Goal: Transaction & Acquisition: Purchase product/service

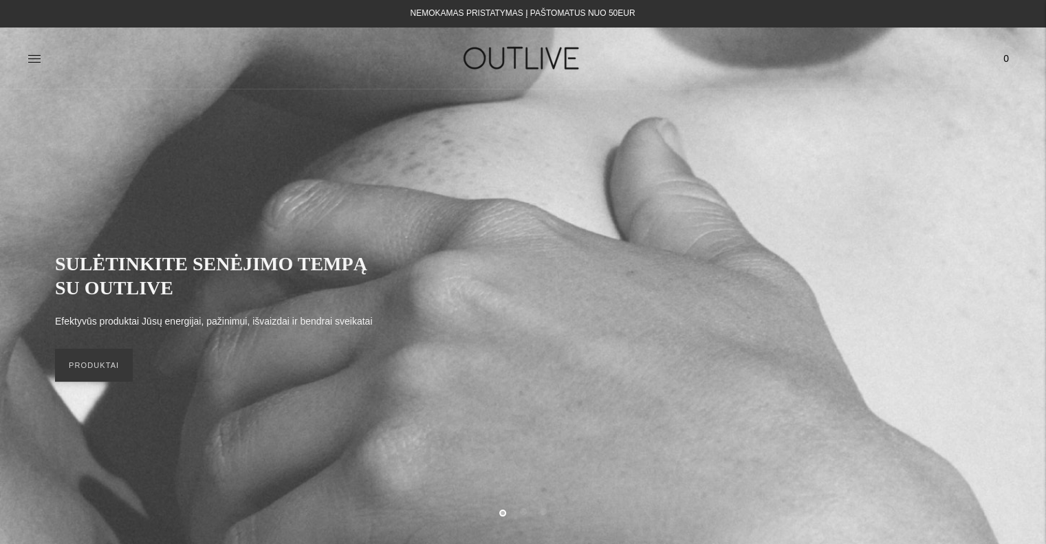
click at [42, 52] on div at bounding box center [192, 57] width 330 height 47
click at [41, 54] on div at bounding box center [192, 57] width 330 height 47
click at [38, 57] on icon at bounding box center [34, 59] width 14 height 14
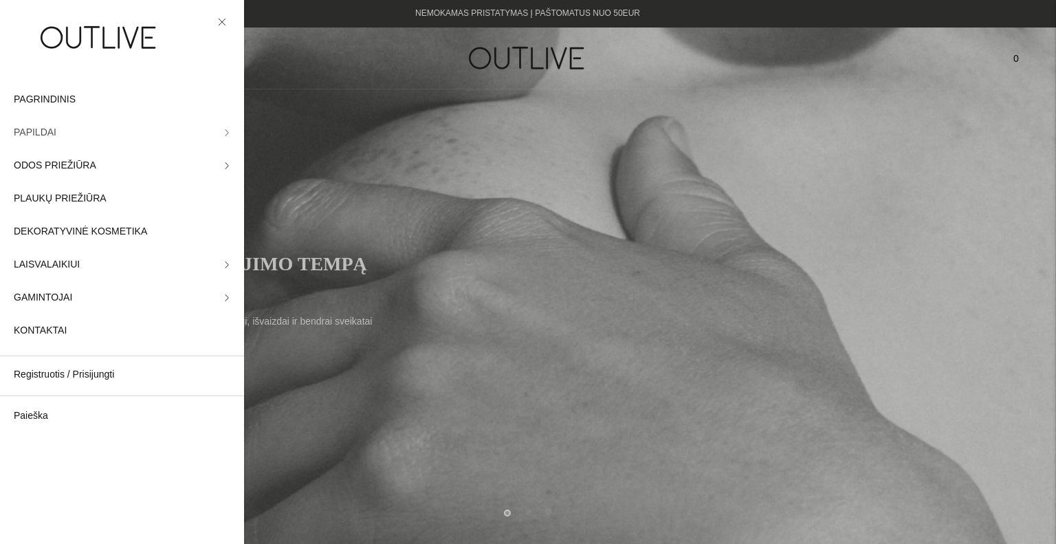
click at [58, 132] on link "PAPILDAI" at bounding box center [122, 132] width 244 height 33
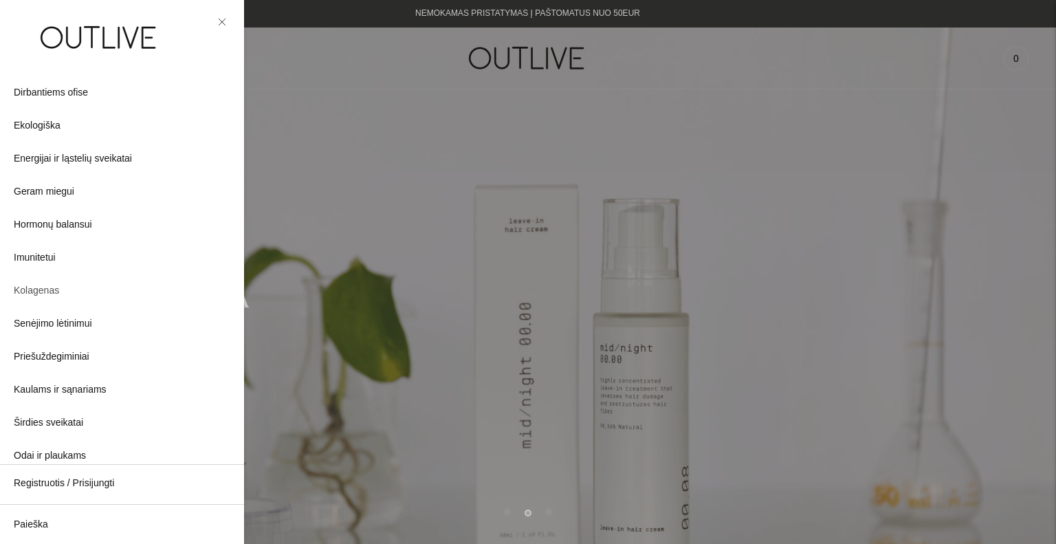
scroll to position [137, 0]
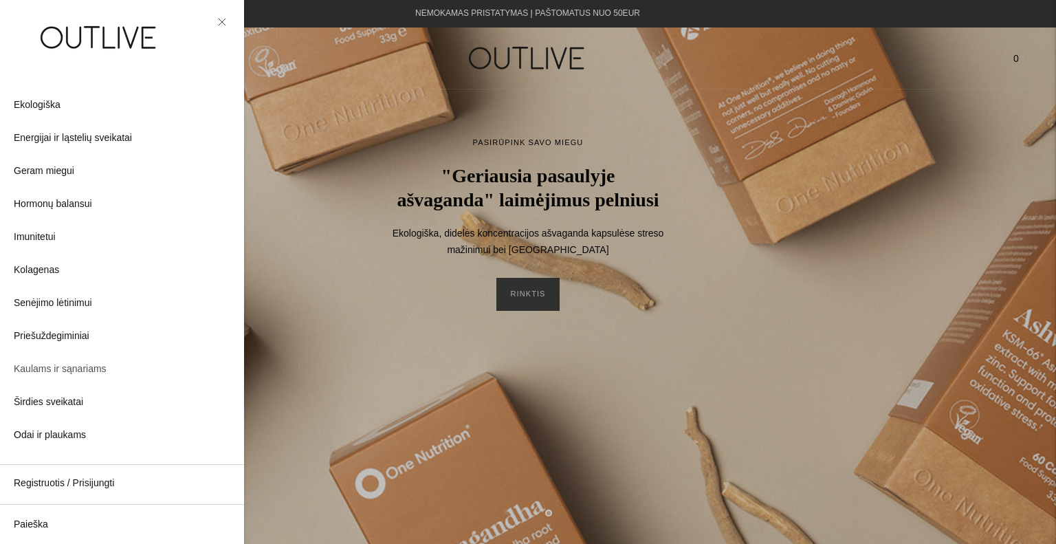
click at [75, 362] on span "Kaulams ir sąnariams" at bounding box center [60, 369] width 93 height 16
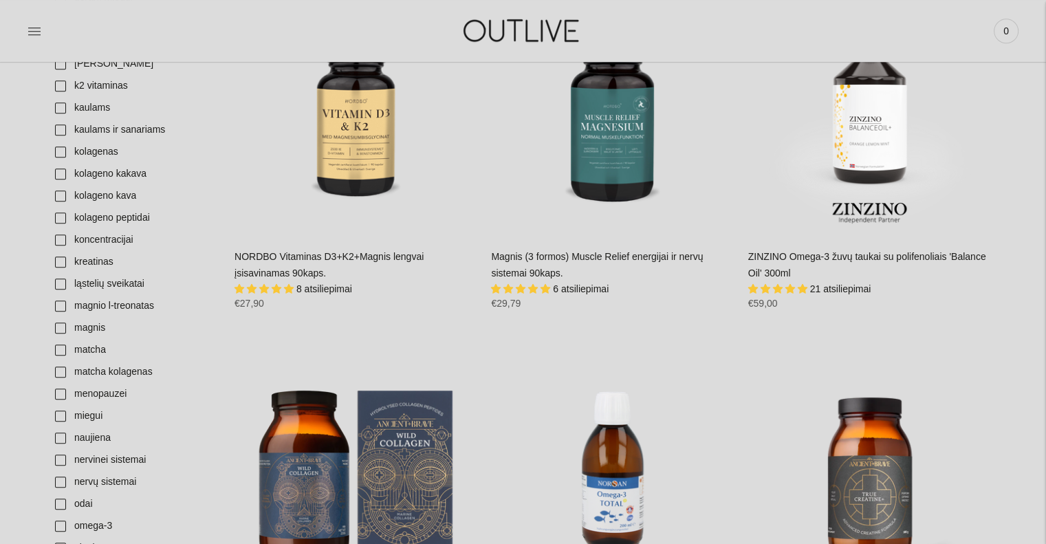
scroll to position [1031, 0]
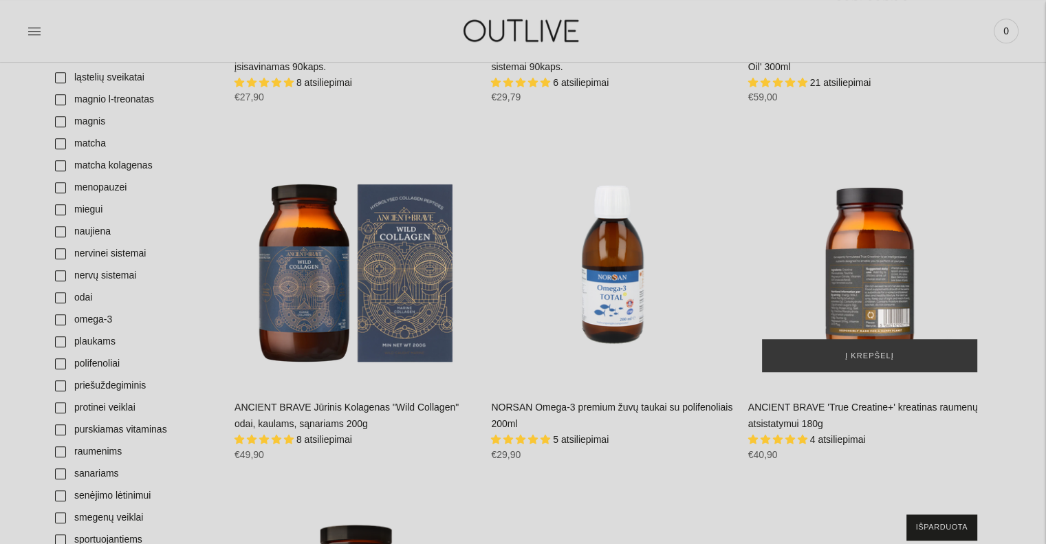
click at [891, 287] on div "ANCIENT BRAVE 'True Creatine+' kreatinas raumenų atsistatymui 180g\a" at bounding box center [869, 264] width 243 height 243
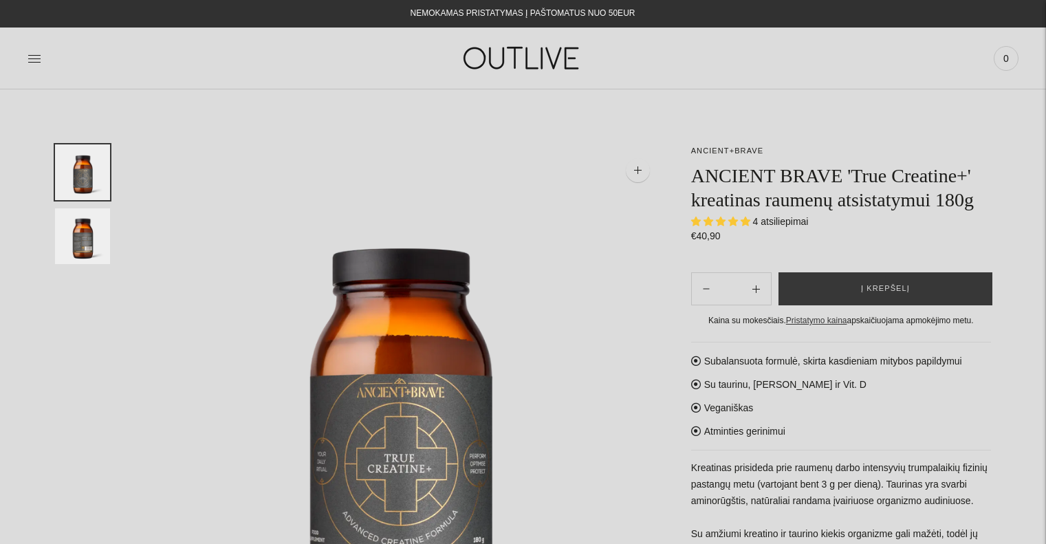
select select "**********"
click at [890, 287] on span "Į krepšelį" at bounding box center [885, 289] width 49 height 14
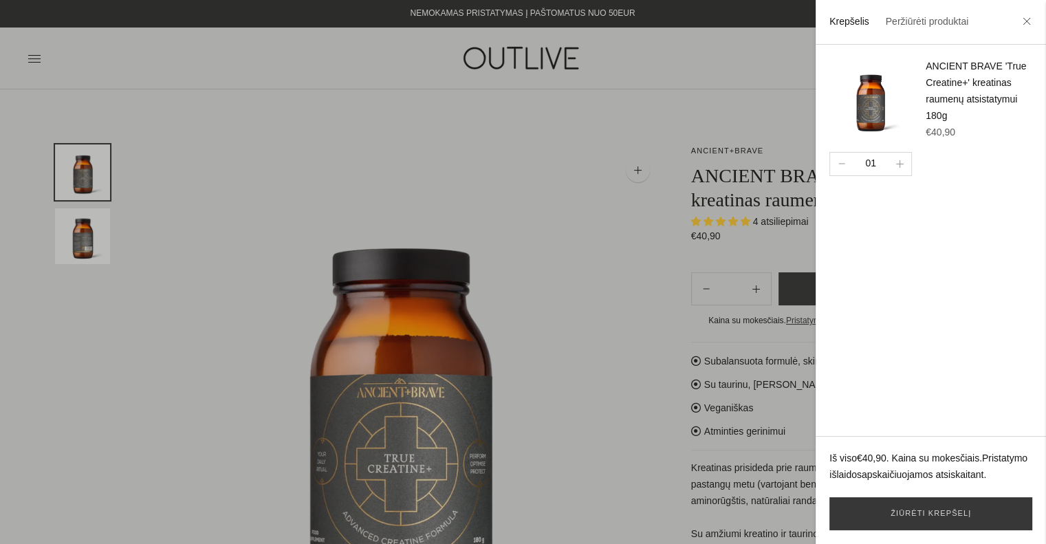
click at [25, 62] on div at bounding box center [523, 272] width 1046 height 544
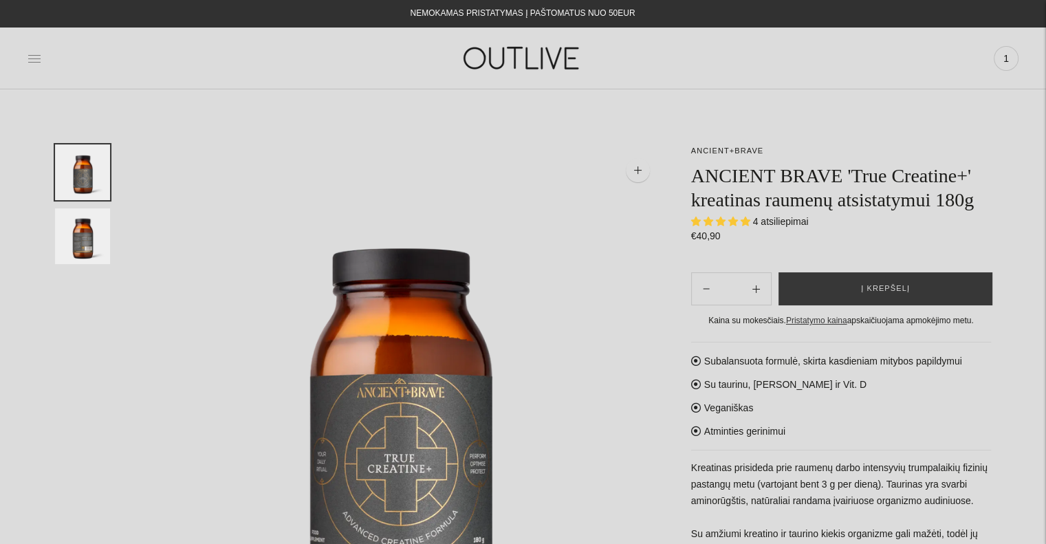
click at [38, 55] on icon at bounding box center [34, 58] width 12 height 7
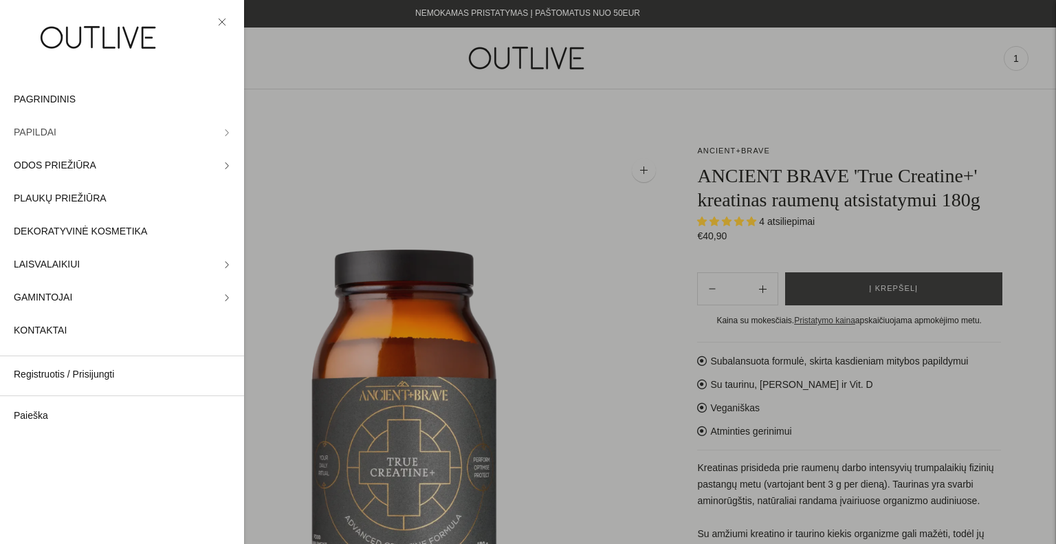
click at [209, 129] on link "PAPILDAI" at bounding box center [122, 132] width 244 height 33
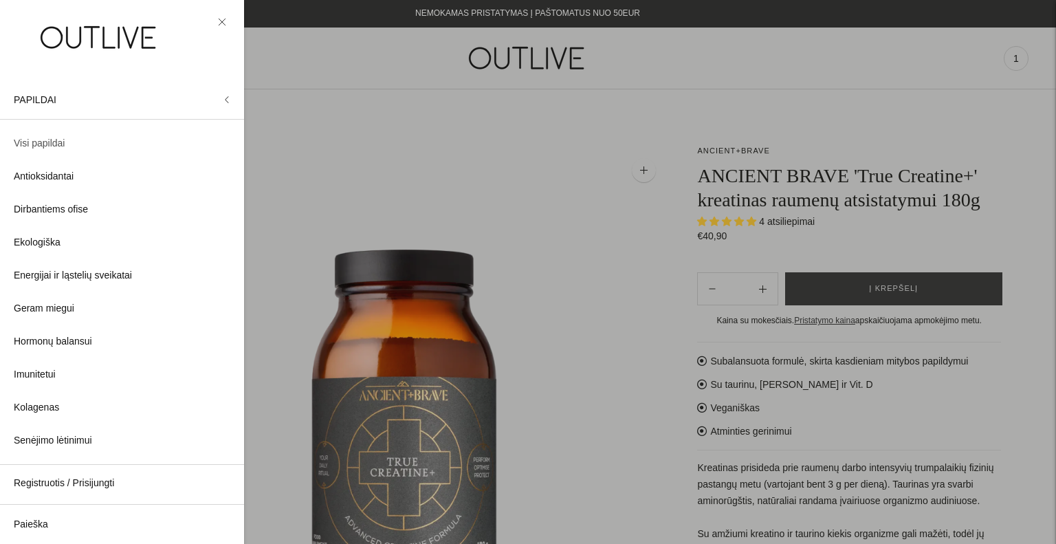
click at [52, 133] on link "Visi papildai" at bounding box center [122, 143] width 244 height 33
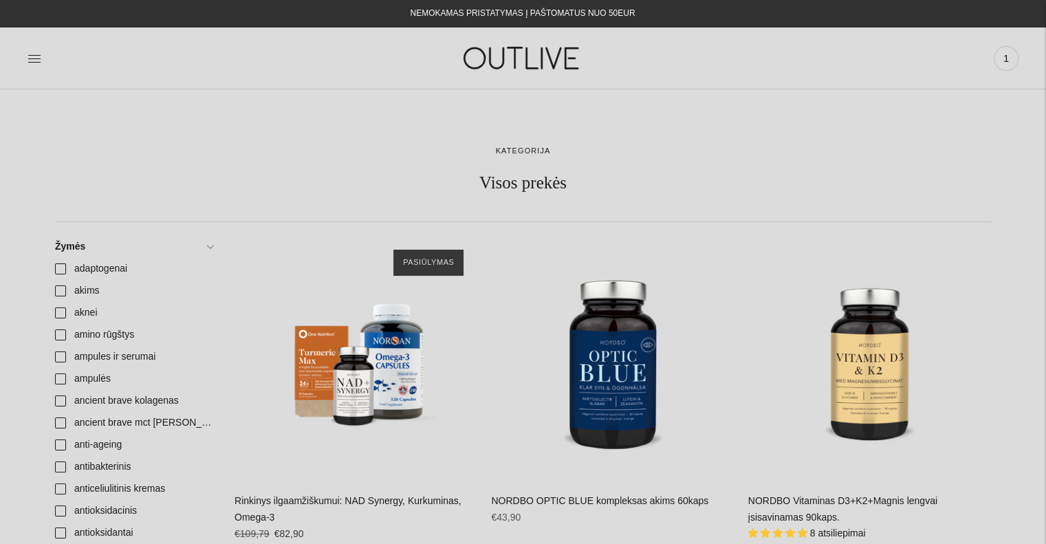
click at [478, 44] on img at bounding box center [523, 57] width 172 height 47
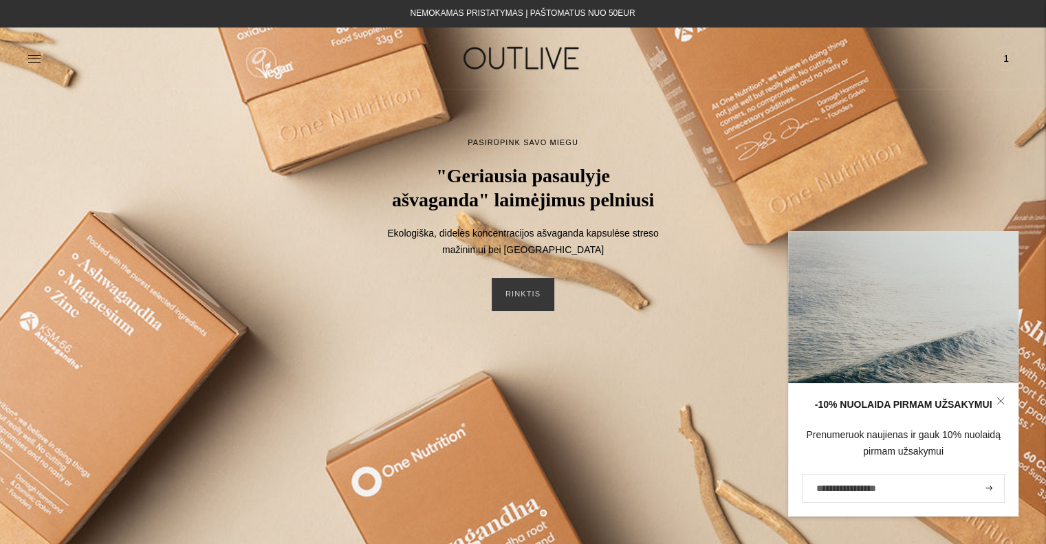
click at [431, 331] on div "PASIRŪPINK SAVO MIEGU "Geriausia pasaulyje ašvaganda" laimėjimus pelniusi Ekolo…" at bounding box center [523, 223] width 1046 height 268
click at [540, 285] on link "RINKTIS" at bounding box center [523, 294] width 63 height 33
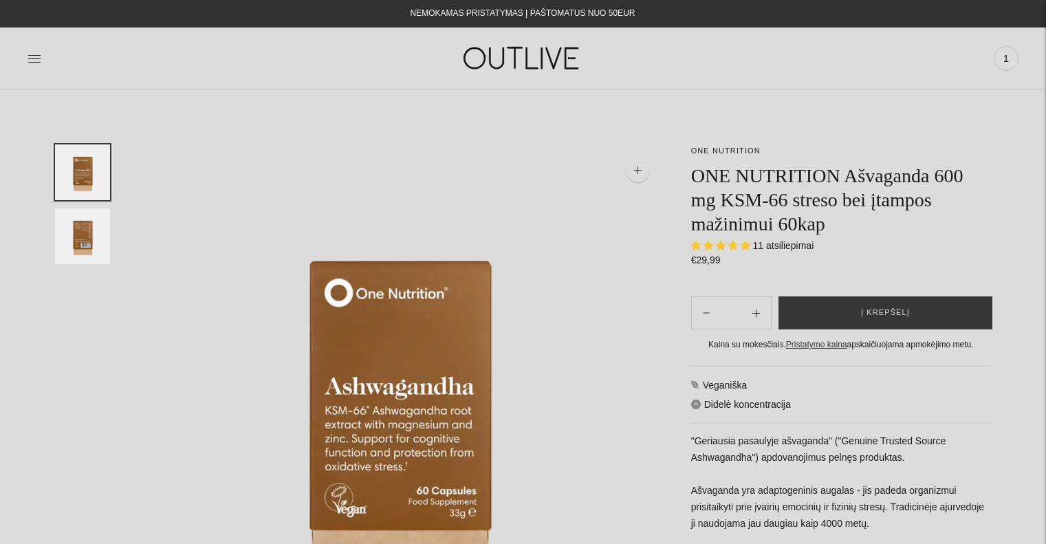
select select "**********"
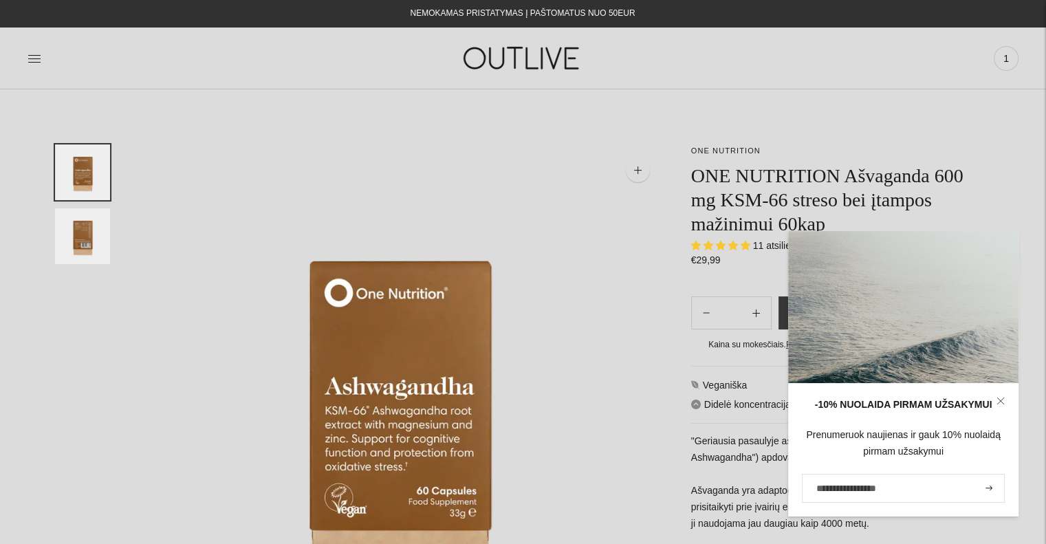
click at [27, 49] on div "PAGRINDINIS PAPILDAI Visi papildai Antioksidantai Dirbantiems ofise Ekologiška …" at bounding box center [523, 57] width 1046 height 47
click at [29, 55] on icon at bounding box center [34, 58] width 12 height 7
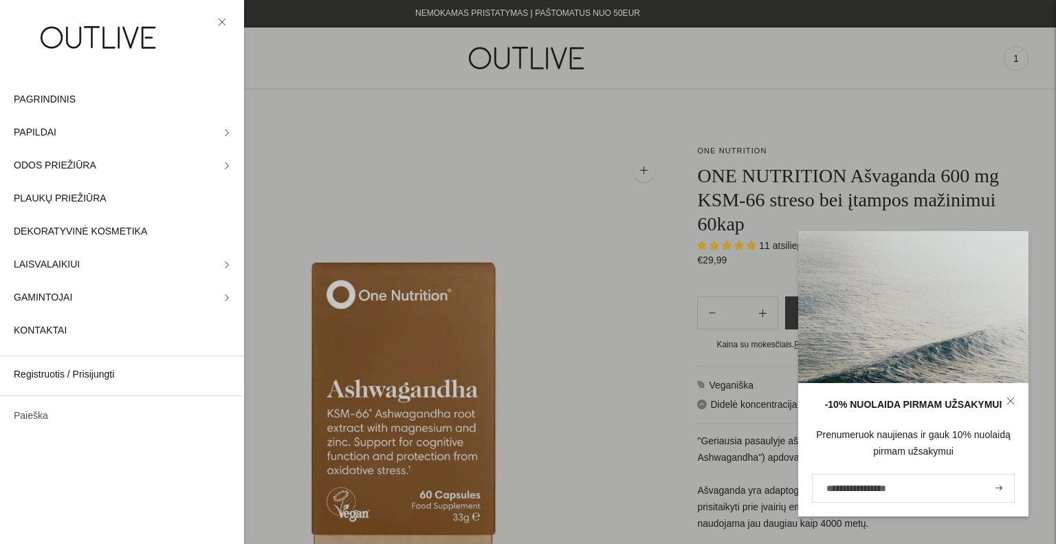
click at [36, 415] on link "Paieška" at bounding box center [122, 415] width 244 height 33
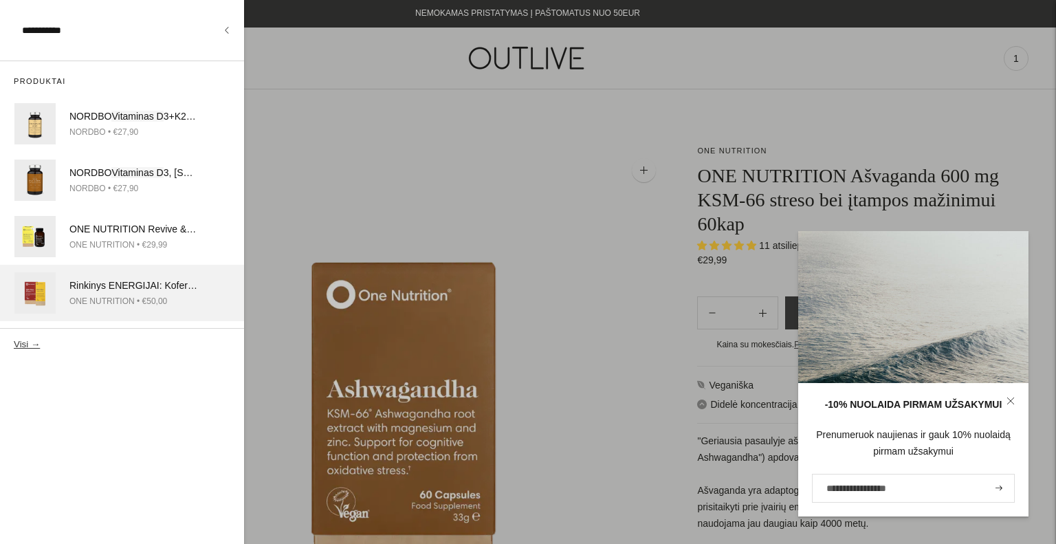
type input "**********"
click at [14, 339] on button "Visi →" at bounding box center [27, 344] width 26 height 10
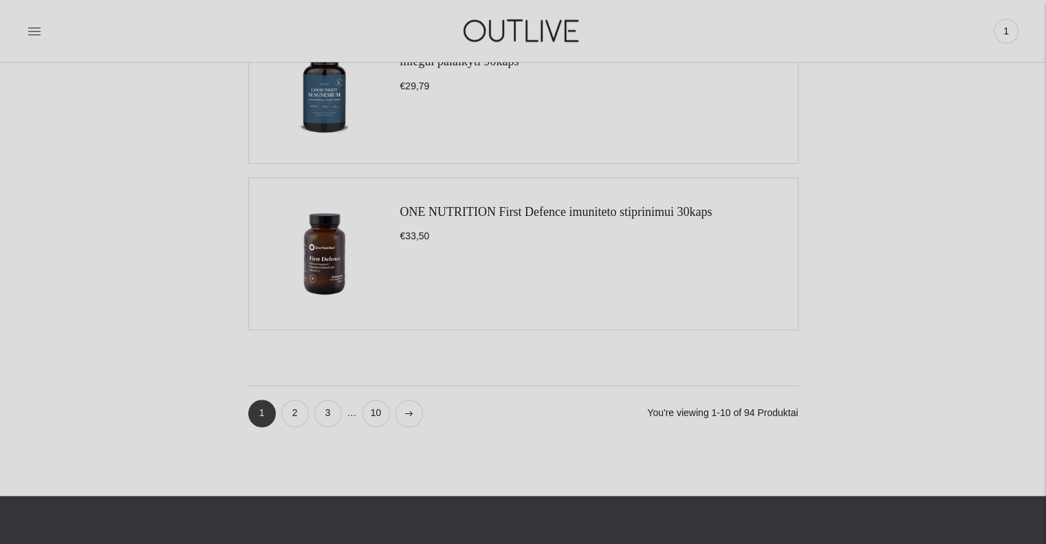
scroll to position [1581, 0]
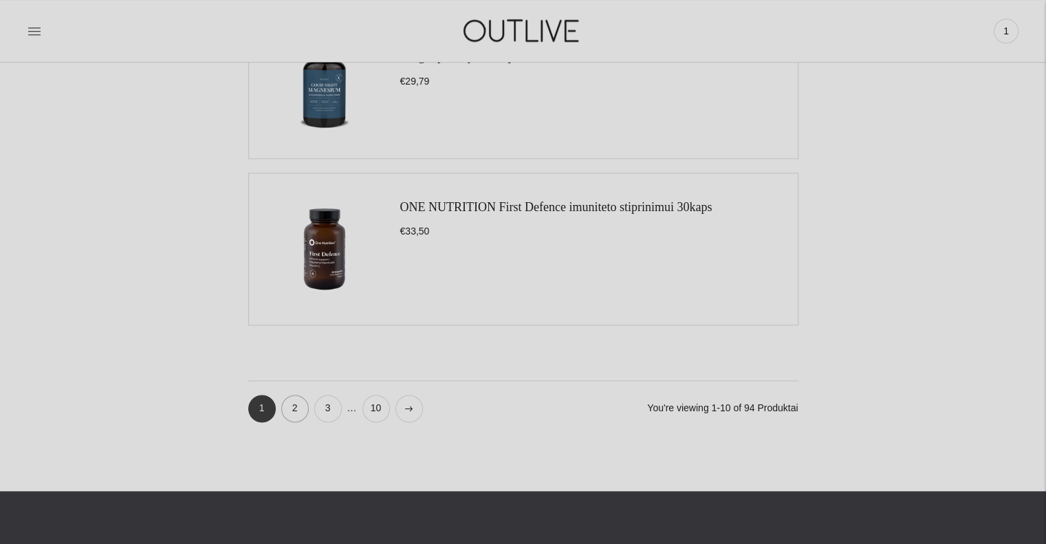
click at [294, 398] on link "2" at bounding box center [294, 408] width 27 height 27
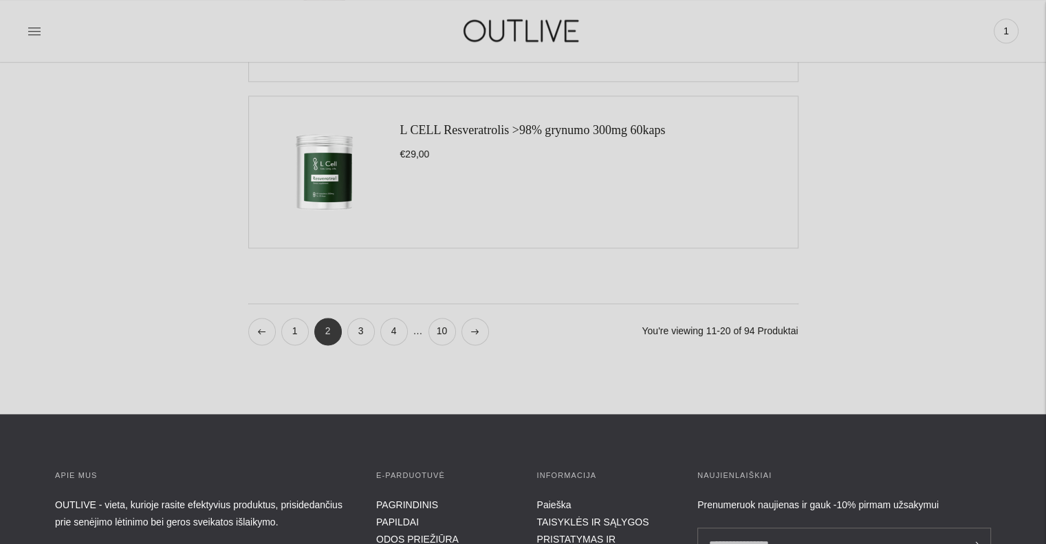
scroll to position [1856, 0]
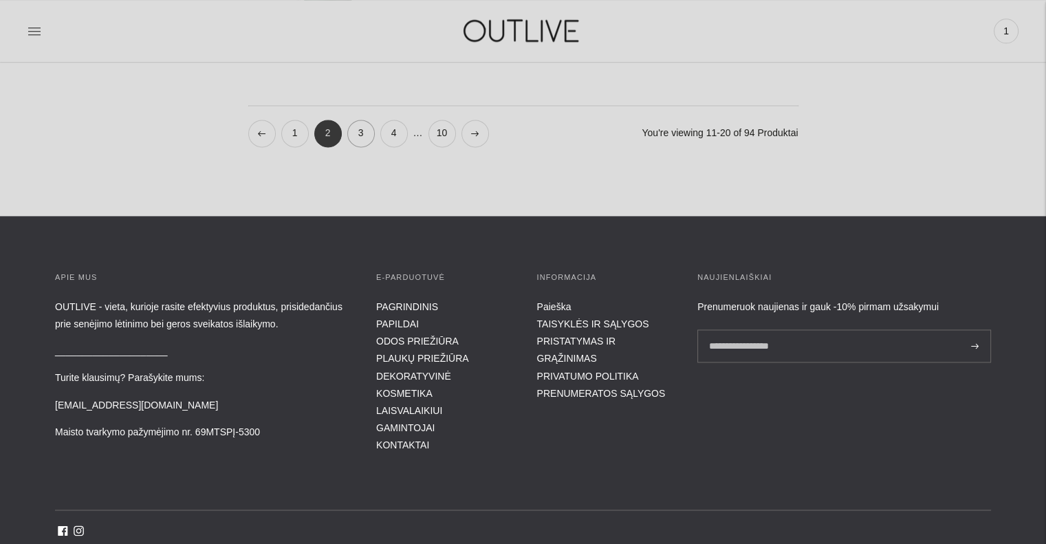
click at [357, 135] on link "3" at bounding box center [360, 133] width 27 height 27
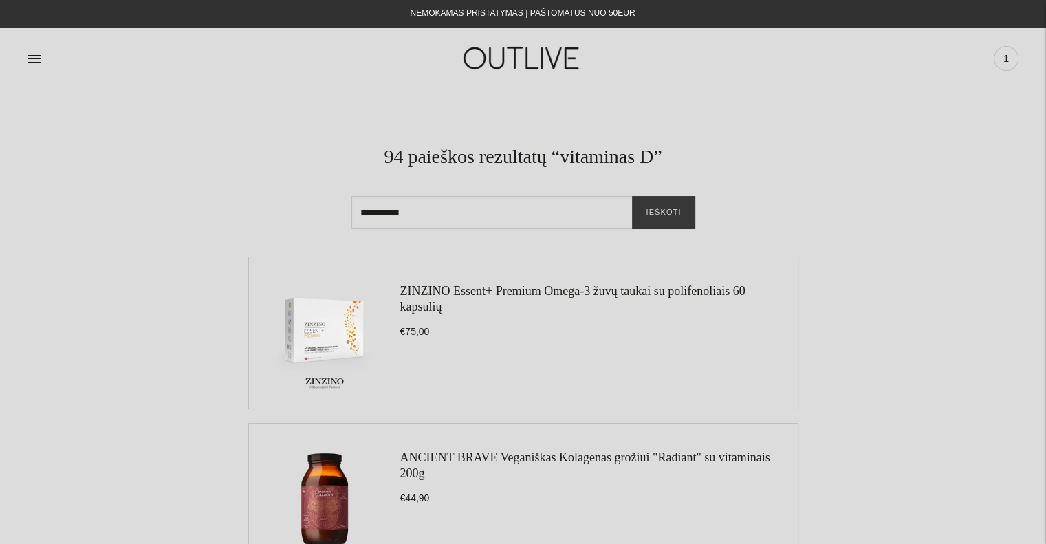
drag, startPoint x: 433, startPoint y: 210, endPoint x: 300, endPoint y: 214, distance: 133.4
click at [300, 214] on div "**********" at bounding box center [523, 186] width 936 height 85
type input "**********"
click at [632, 196] on button "Ieškoti" at bounding box center [663, 212] width 63 height 33
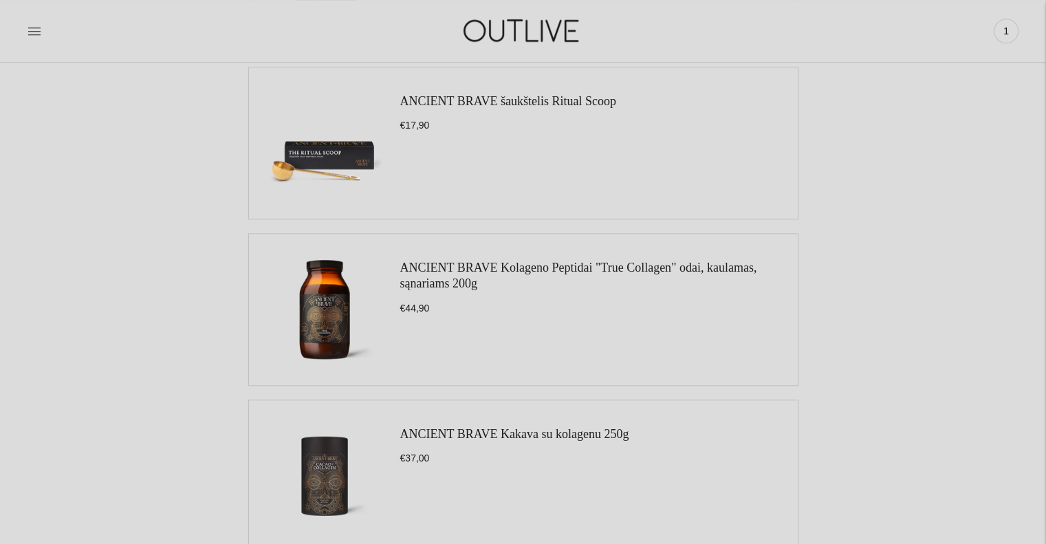
scroll to position [1237, 0]
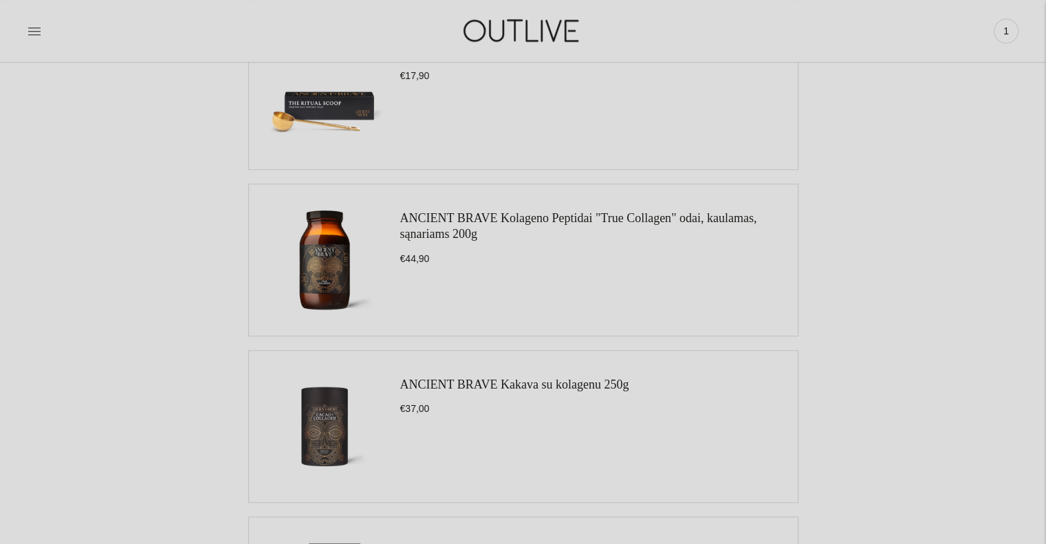
click at [525, 377] on link "ANCIENT BRAVE Kakava su kolagenu 250g" at bounding box center [514, 384] width 229 height 14
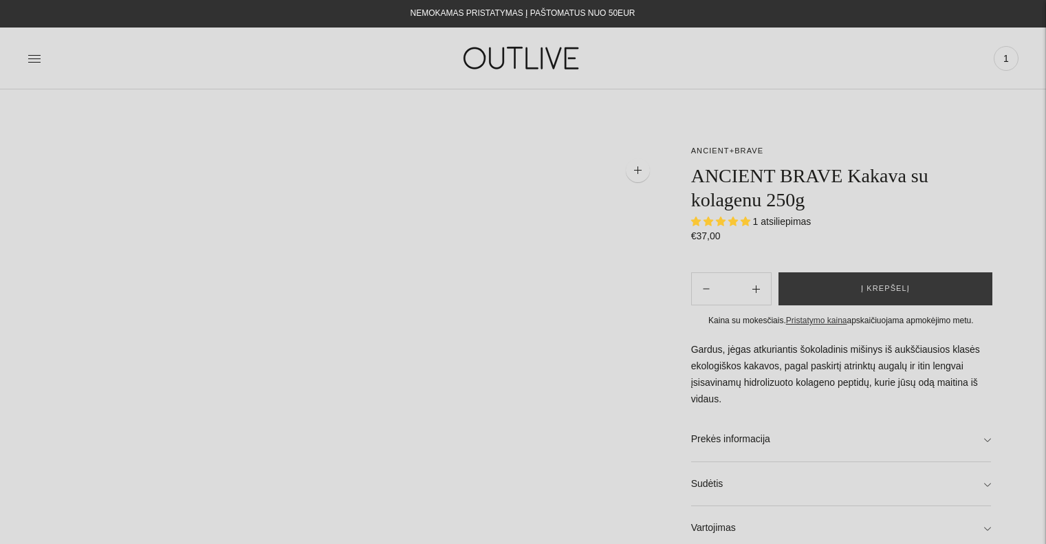
select select "**********"
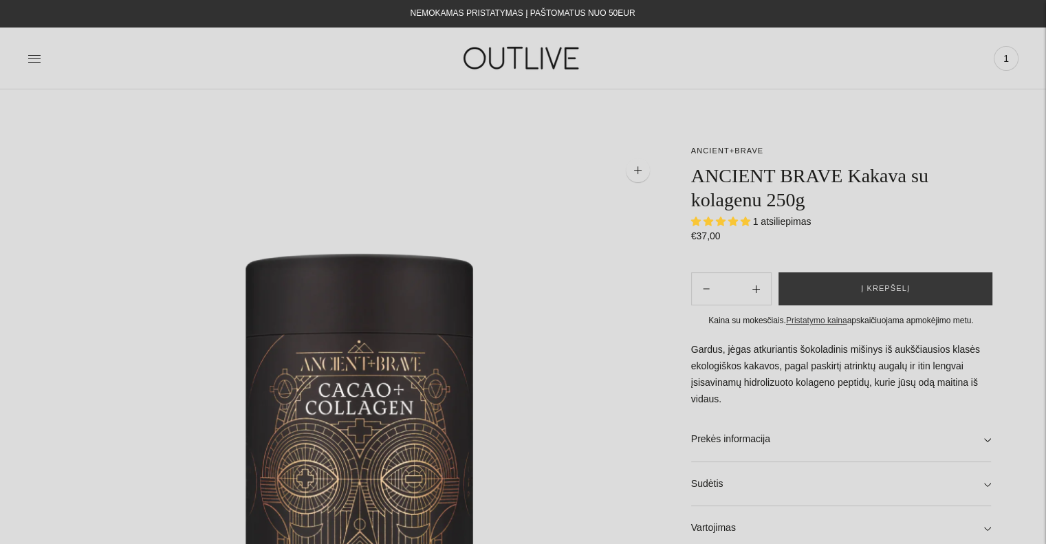
click at [753, 285] on icon "Subtract product quantity" at bounding box center [756, 289] width 8 height 8
type input "**"
click at [831, 295] on button "Į krepšelį" at bounding box center [885, 288] width 214 height 33
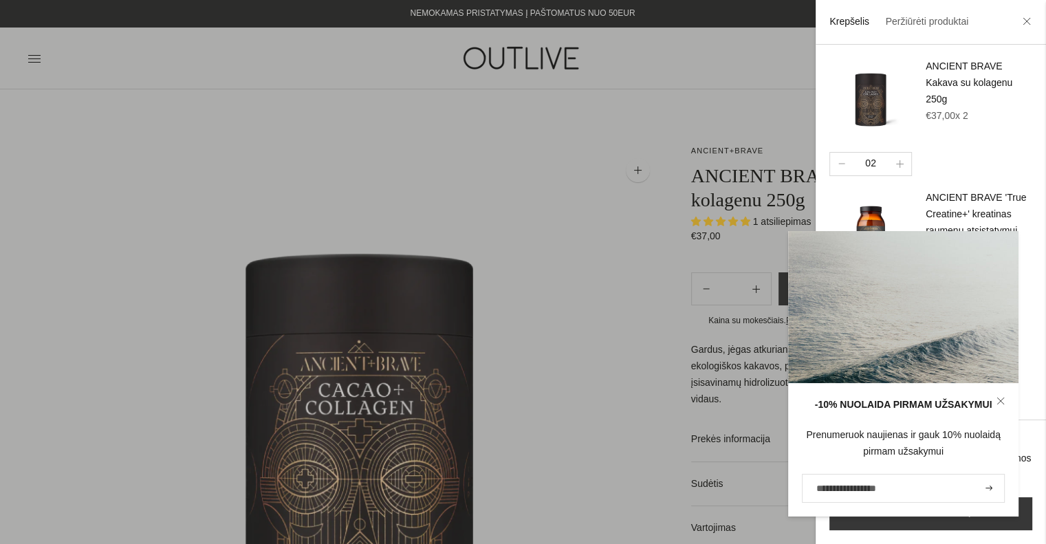
click at [34, 59] on div at bounding box center [523, 272] width 1046 height 544
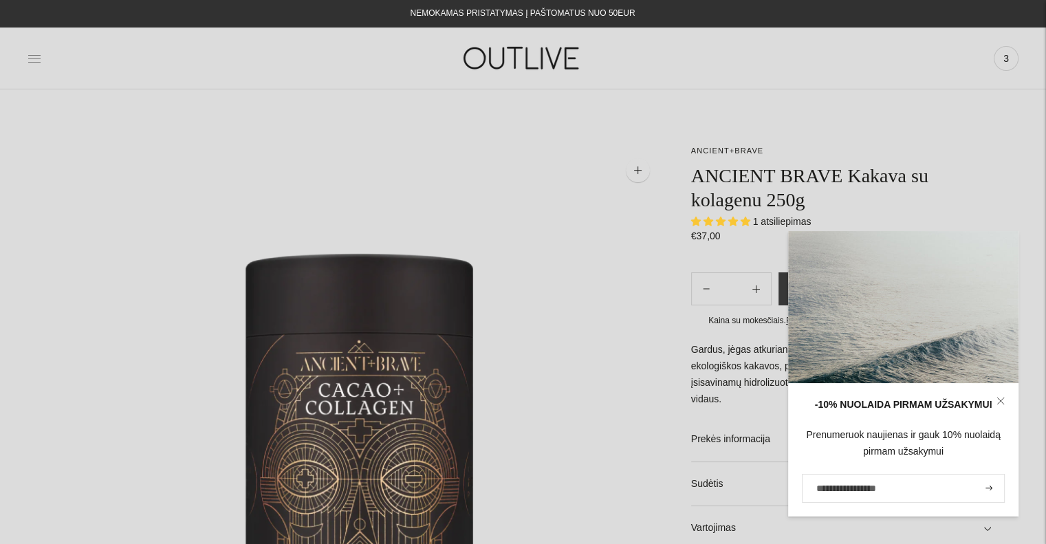
click at [27, 58] on icon at bounding box center [34, 59] width 14 height 14
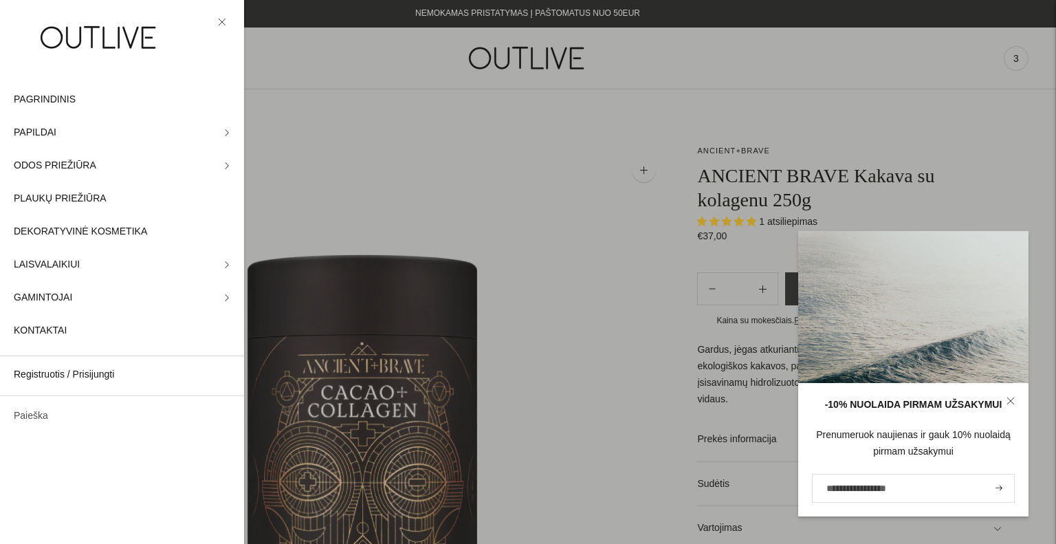
click at [52, 414] on link "Paieška" at bounding box center [122, 415] width 244 height 33
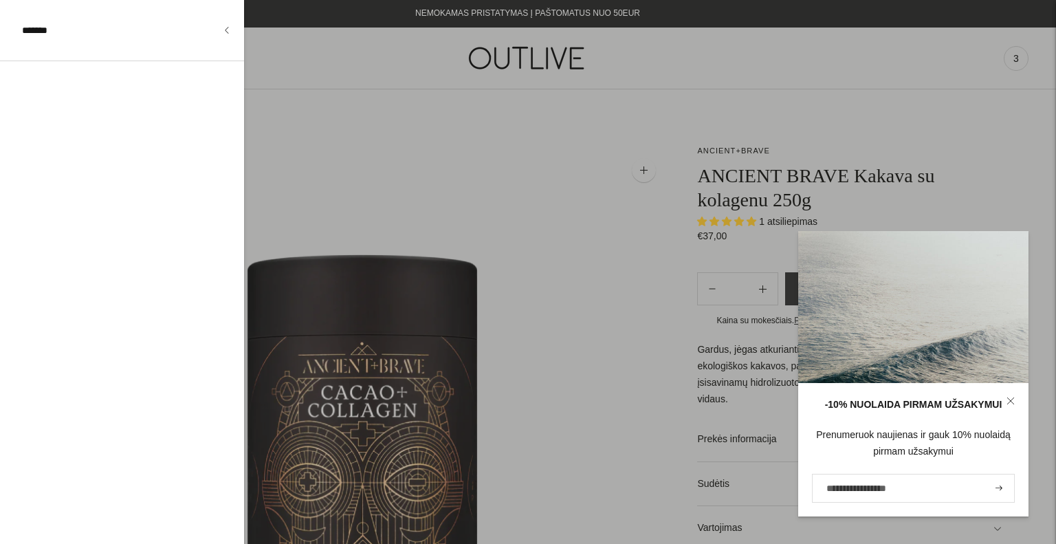
type input "*******"
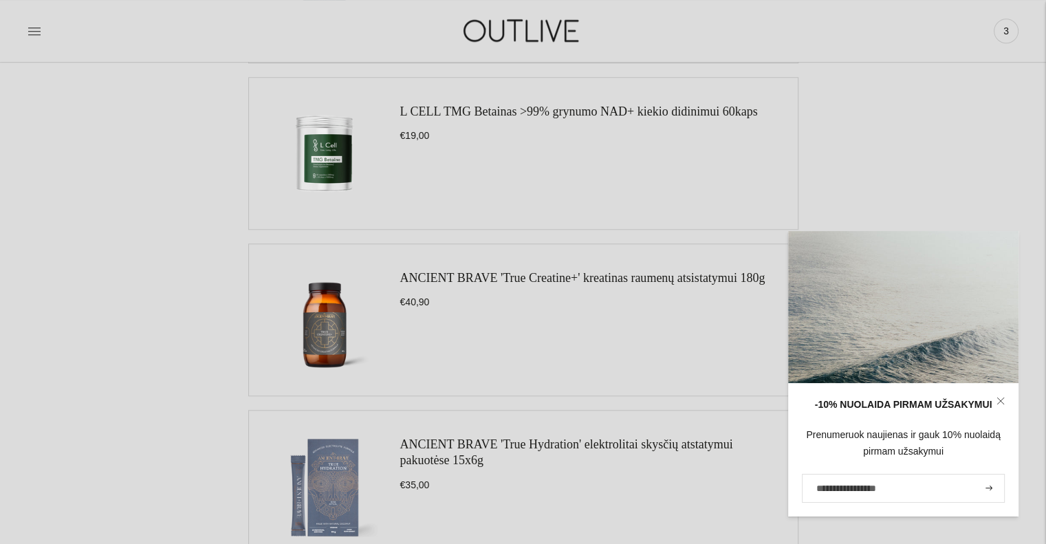
scroll to position [1581, 0]
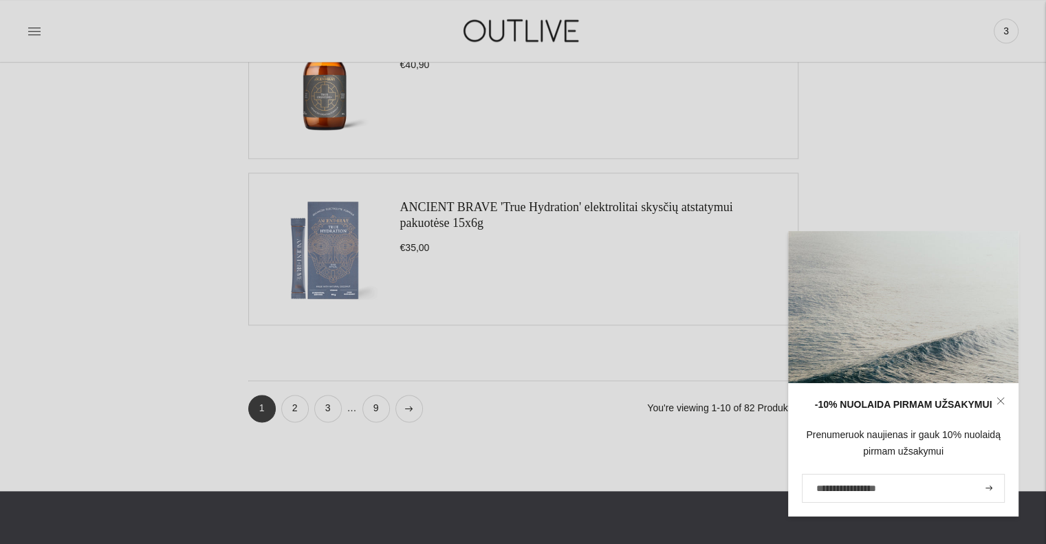
click at [1000, 401] on icon at bounding box center [1000, 400] width 6 height 6
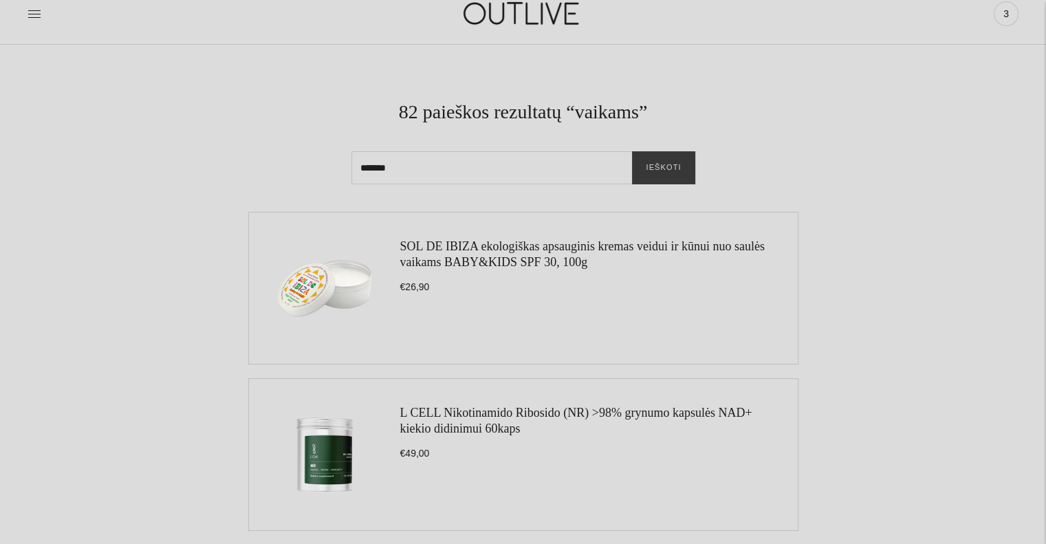
scroll to position [0, 0]
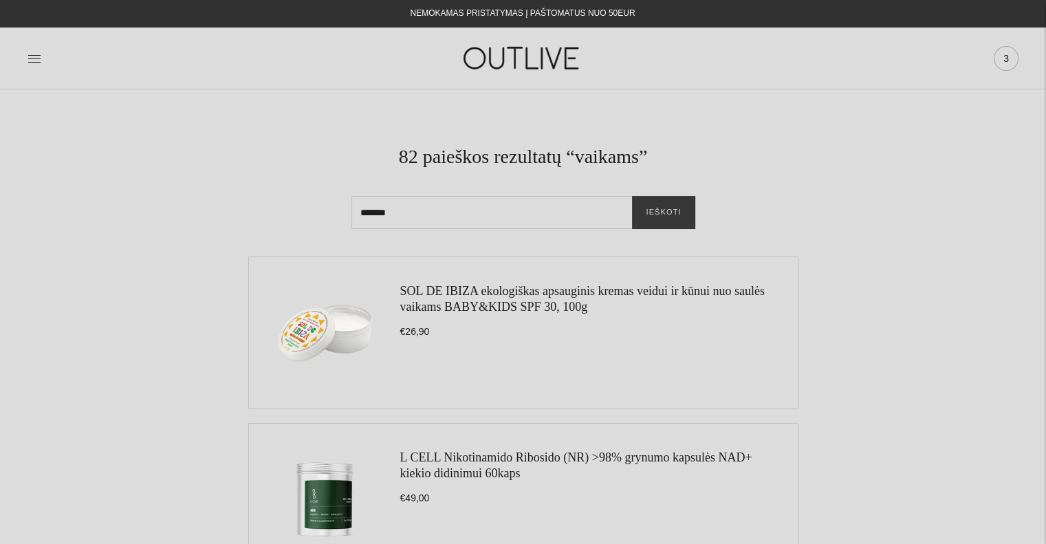
click at [1011, 59] on span "3" at bounding box center [1005, 58] width 19 height 19
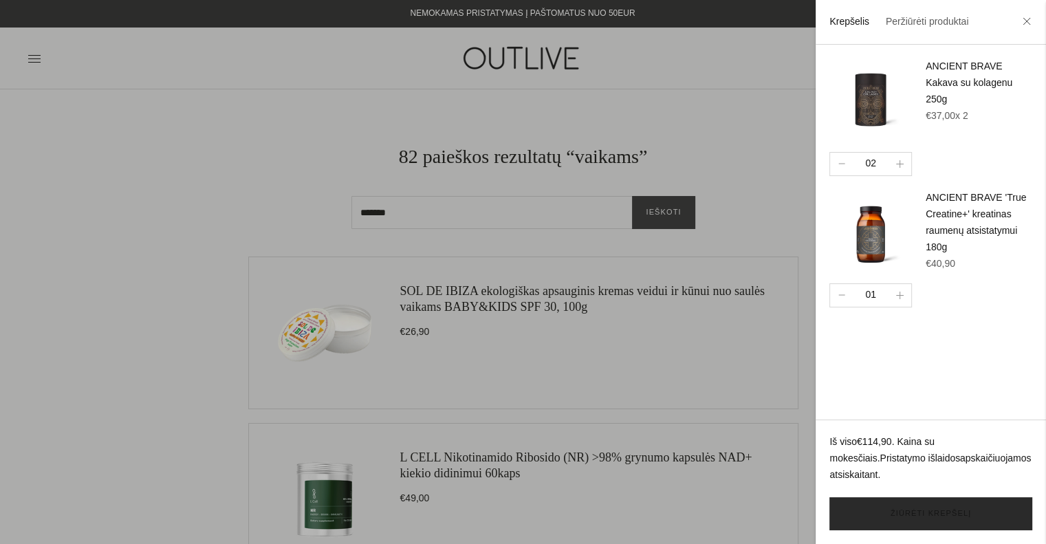
click at [932, 514] on link "Žiūrėti krepšelį" at bounding box center [930, 513] width 203 height 33
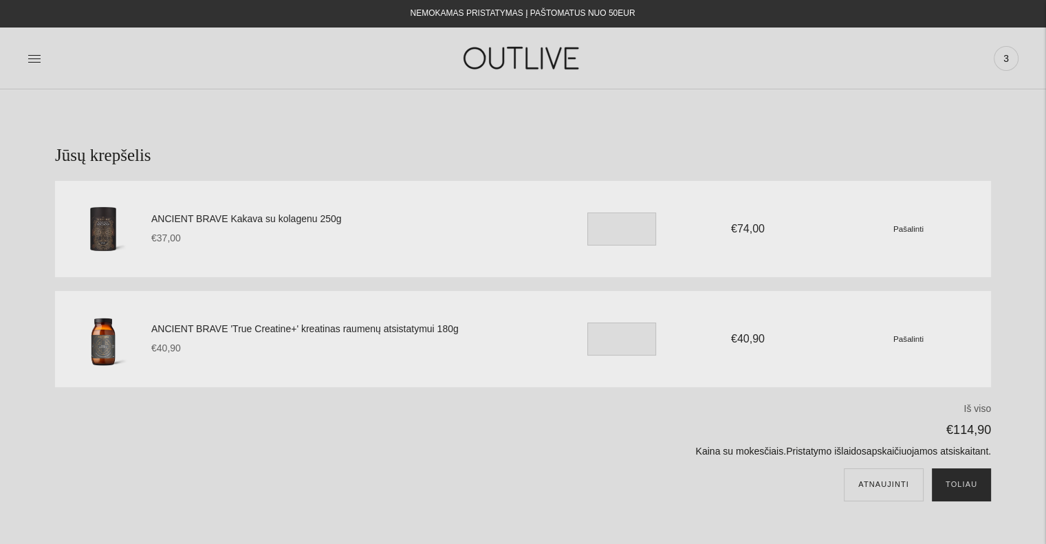
click at [947, 486] on button "Toliau" at bounding box center [961, 484] width 59 height 33
